Goal: Task Accomplishment & Management: Complete application form

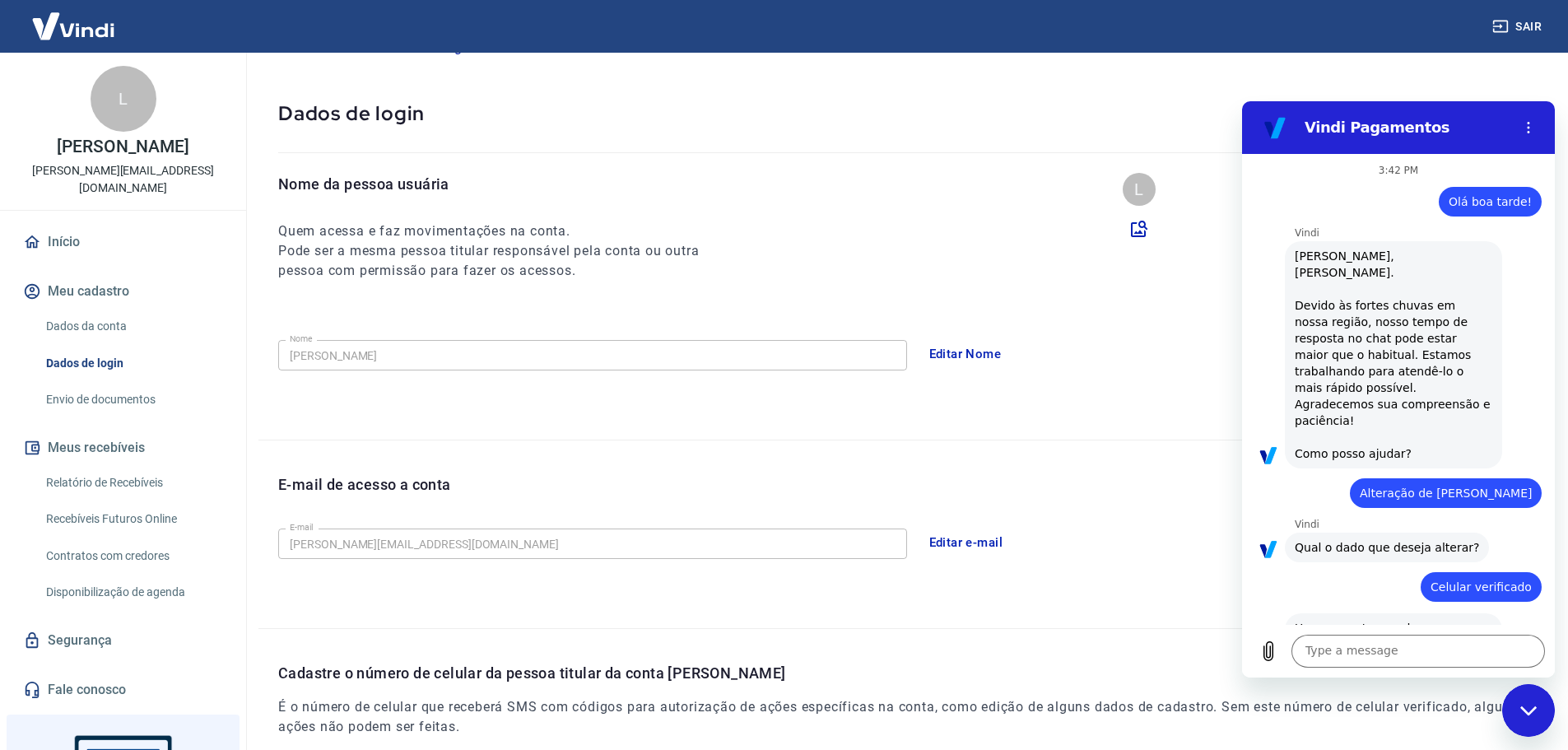
scroll to position [2740, 0]
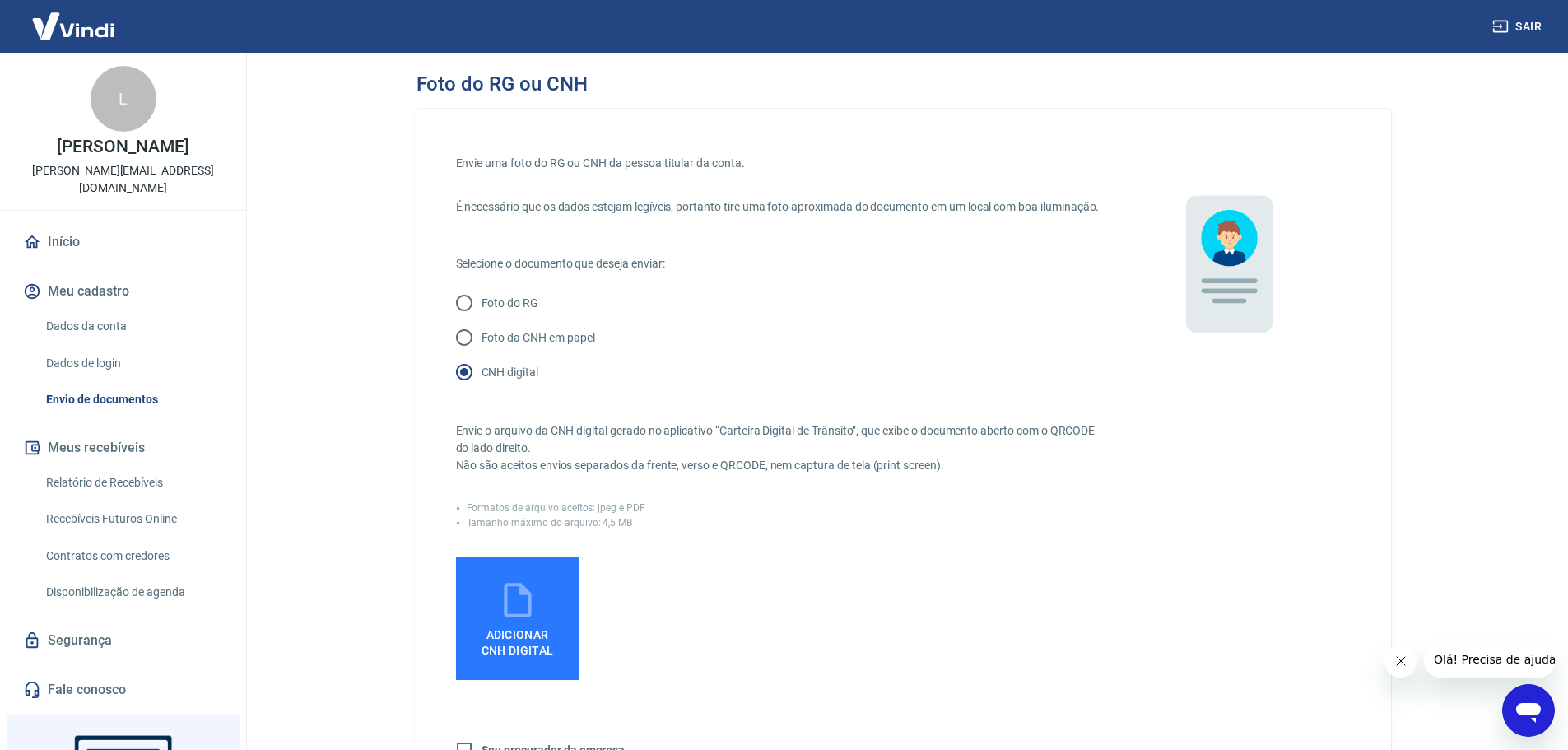
scroll to position [247, 0]
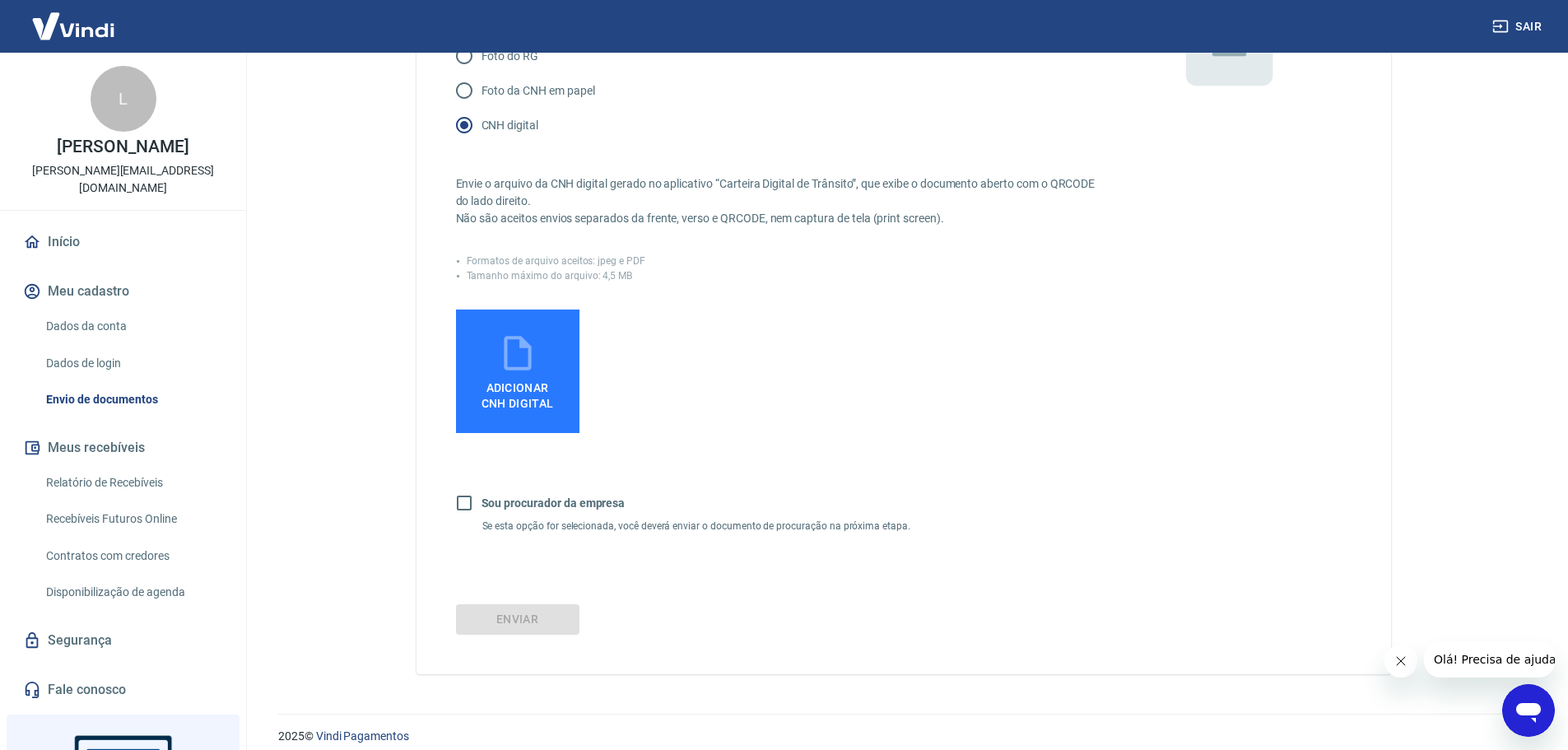
click at [514, 408] on span "Adicionar CNH Digital" at bounding box center [518, 396] width 73 height 30
click at [0, 0] on input "Adicionar CNH Digital" at bounding box center [0, 0] width 0 height 0
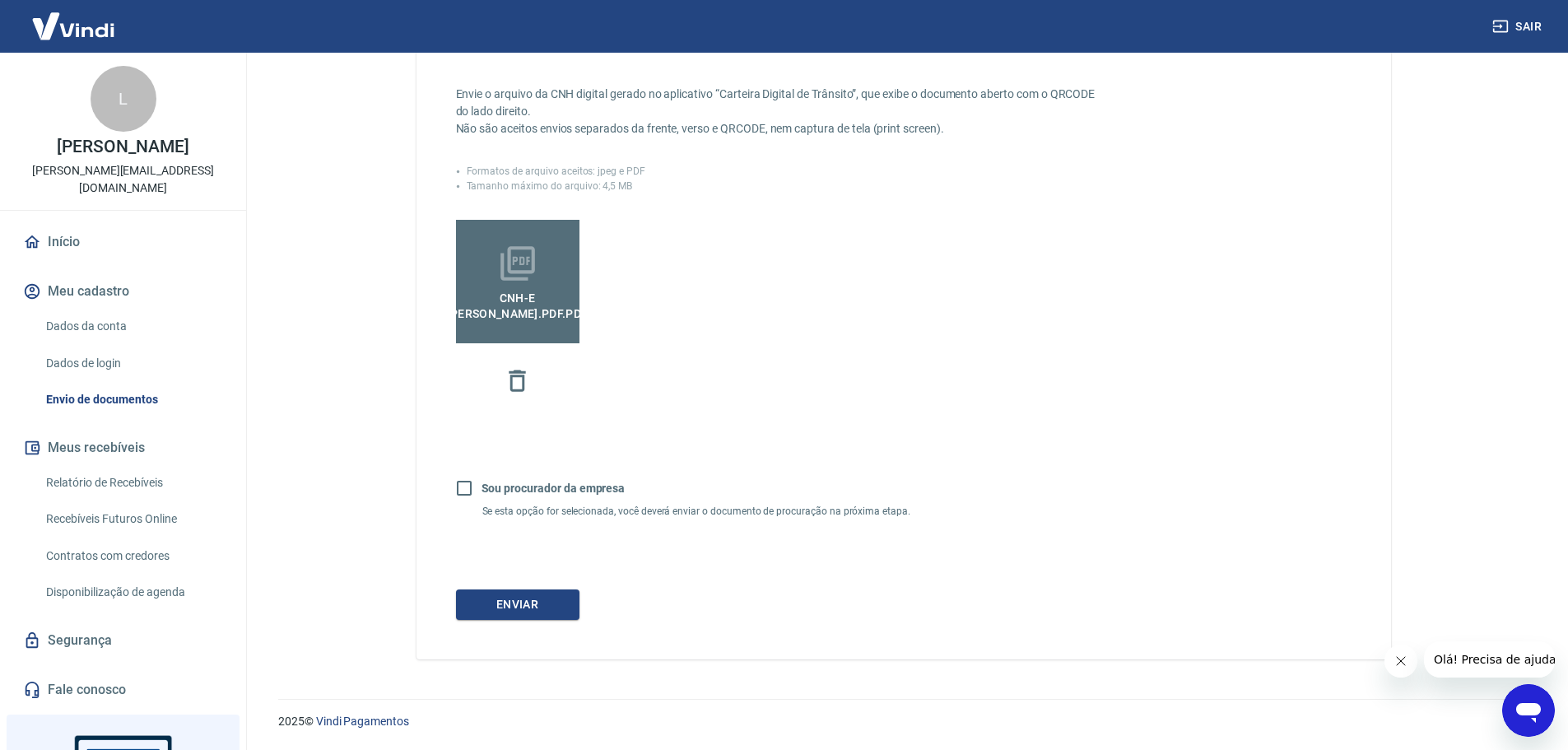
scroll to position [354, 0]
click at [540, 605] on button "Enviar" at bounding box center [518, 605] width 124 height 31
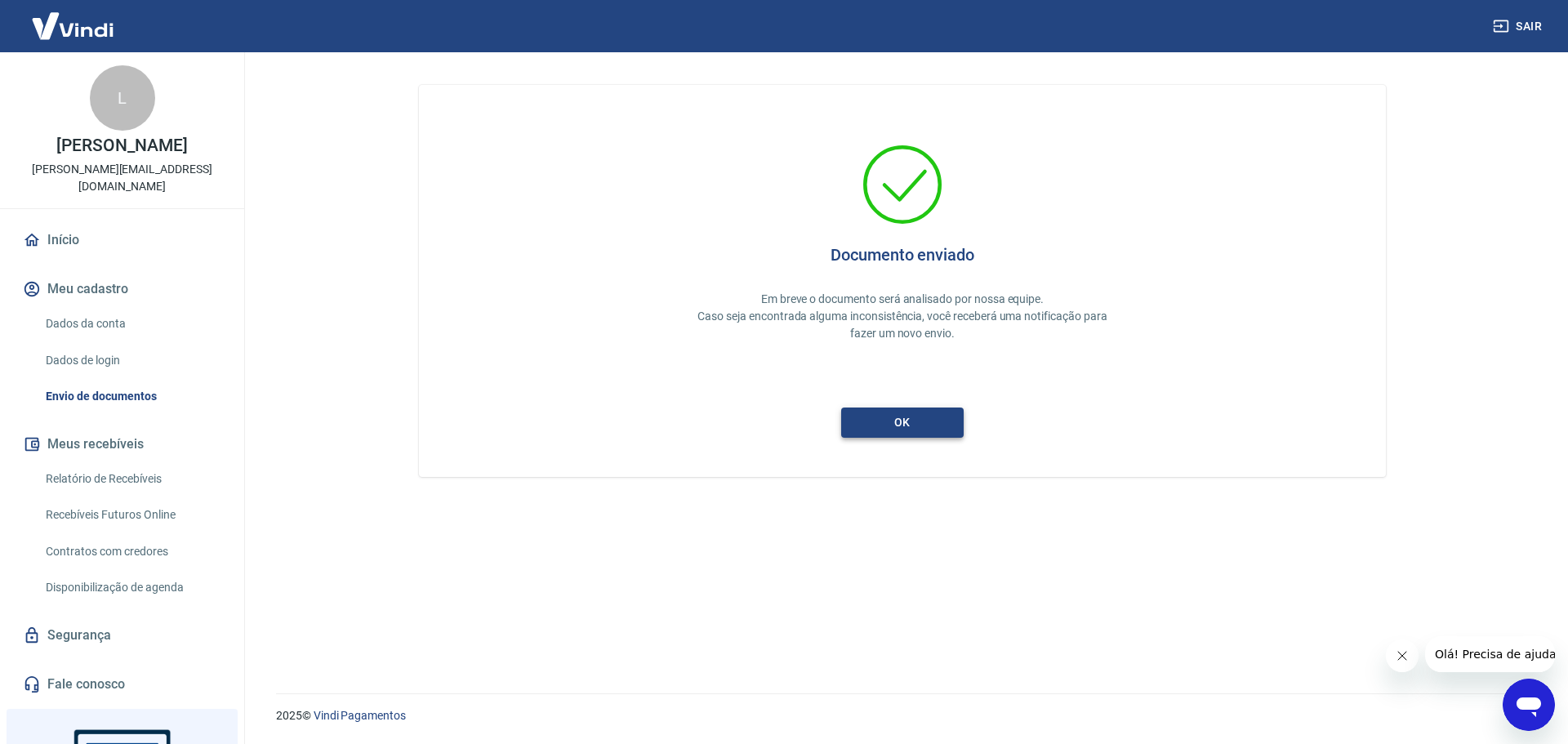
click at [946, 416] on button "ok" at bounding box center [902, 422] width 123 height 30
